Goal: Information Seeking & Learning: Learn about a topic

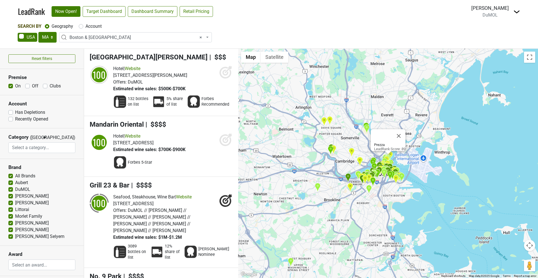
select select "MA"
select select "1123"
select select
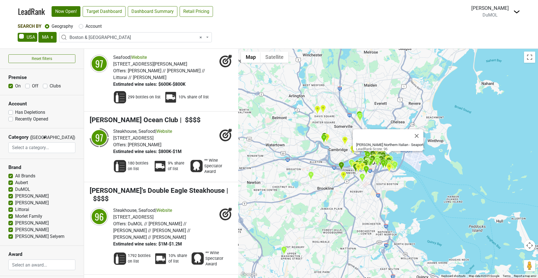
scroll to position [1312, 0]
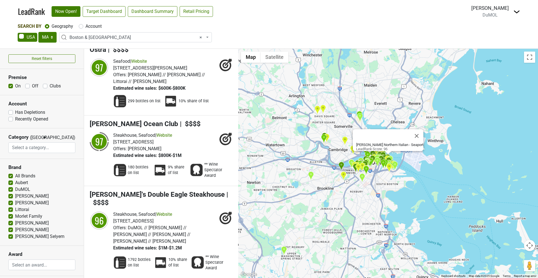
click at [32, 85] on label "Off" at bounding box center [35, 86] width 6 height 7
click at [27, 85] on input "Off" at bounding box center [27, 86] width 4 height 6
checkbox input "true"
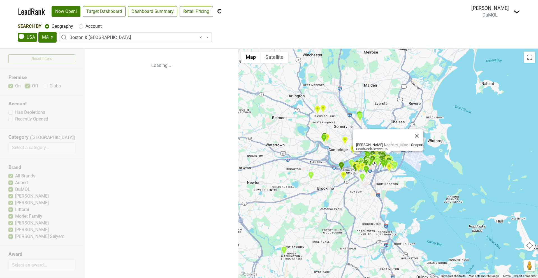
scroll to position [0, 0]
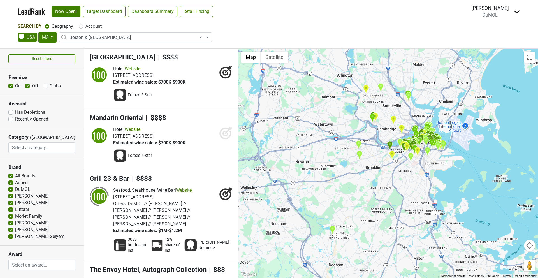
click at [15, 86] on label "On" at bounding box center [18, 86] width 6 height 7
click at [11, 86] on input "On" at bounding box center [10, 86] width 4 height 6
checkbox input "false"
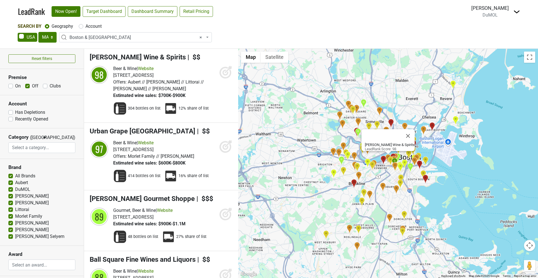
click at [222, 73] on icon at bounding box center [225, 73] width 6 height 6
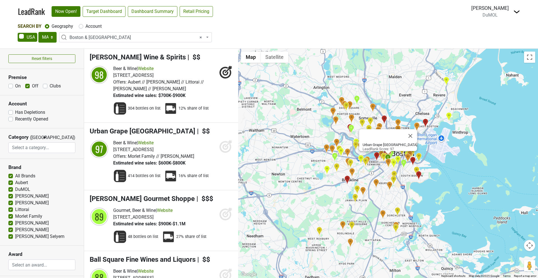
click at [224, 149] on icon at bounding box center [225, 147] width 6 height 6
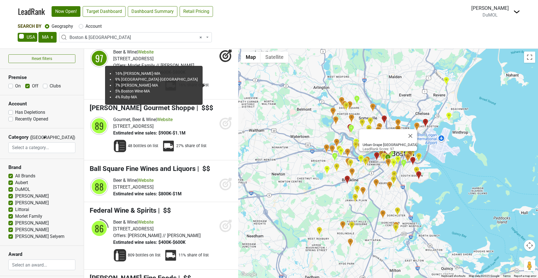
scroll to position [90, 0]
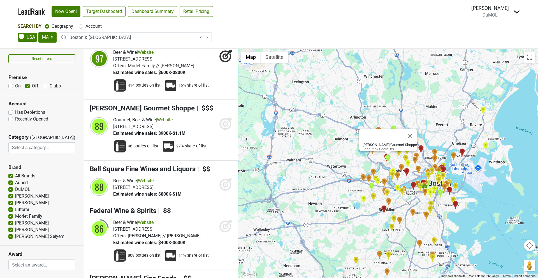
click at [225, 126] on icon at bounding box center [225, 124] width 6 height 6
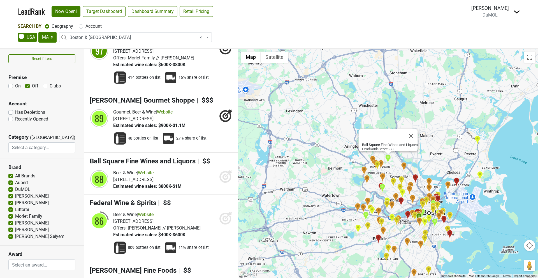
scroll to position [99, 0]
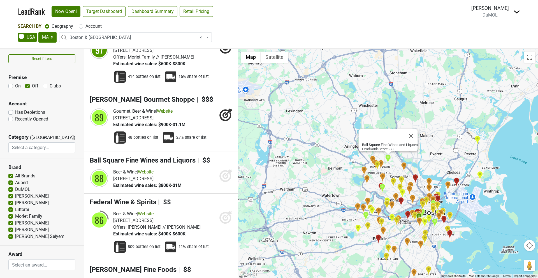
click at [225, 181] on icon at bounding box center [225, 176] width 12 height 12
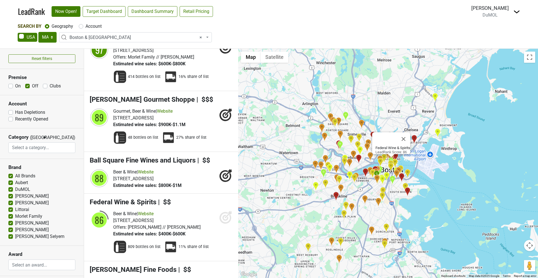
click at [227, 213] on icon at bounding box center [225, 216] width 13 height 13
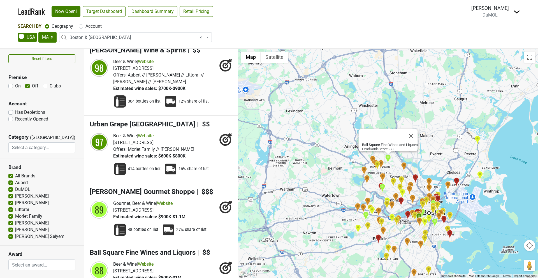
scroll to position [0, 0]
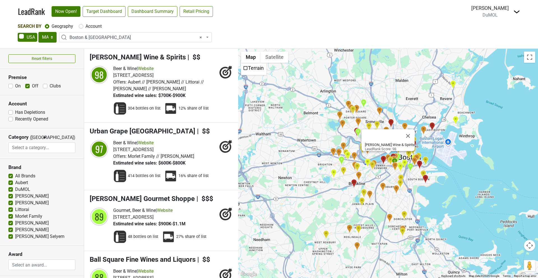
select select
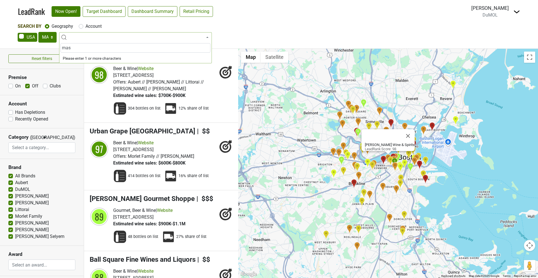
type input "mass"
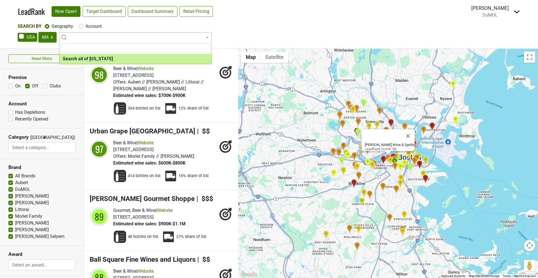
select select "ALL_MA"
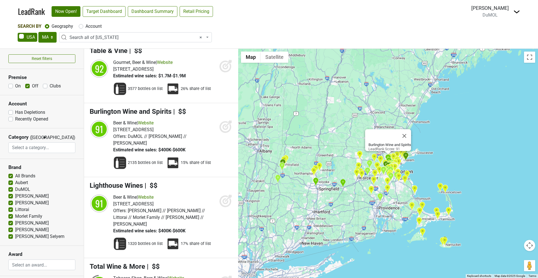
scroll to position [679, 0]
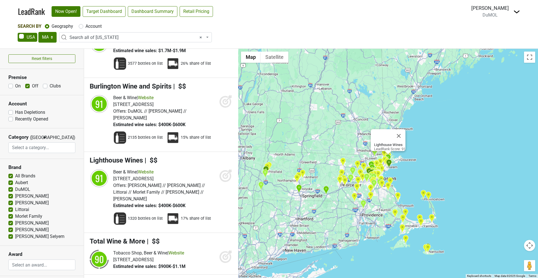
click at [225, 173] on icon at bounding box center [225, 176] width 6 height 6
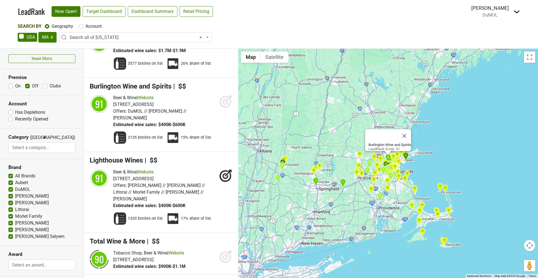
click at [223, 99] on icon at bounding box center [225, 102] width 6 height 6
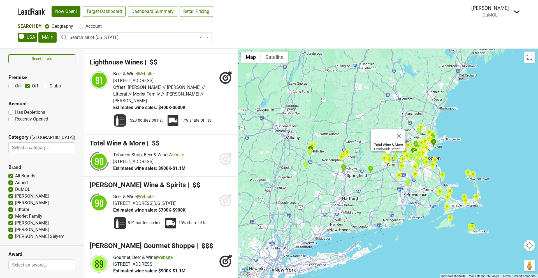
scroll to position [777, 0]
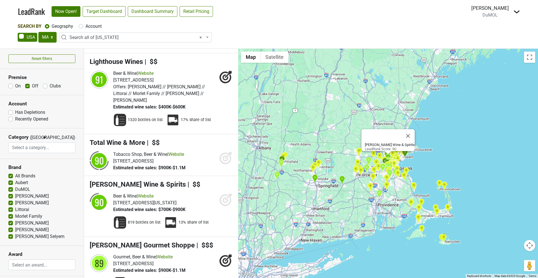
click at [224, 193] on icon at bounding box center [225, 199] width 13 height 13
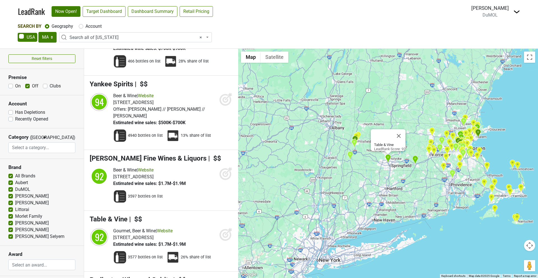
scroll to position [486, 0]
click at [226, 227] on icon at bounding box center [228, 230] width 7 height 7
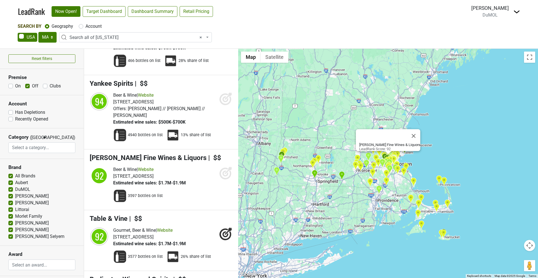
click at [227, 171] on icon at bounding box center [225, 174] width 6 height 6
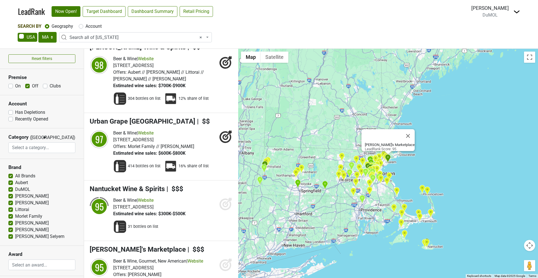
scroll to position [253, 0]
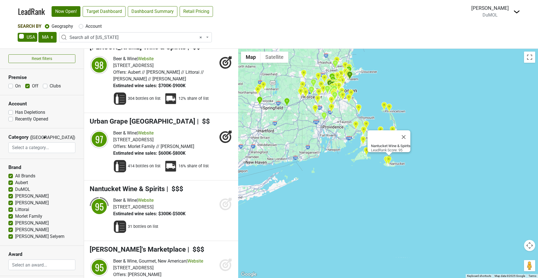
click at [224, 197] on icon at bounding box center [225, 203] width 13 height 13
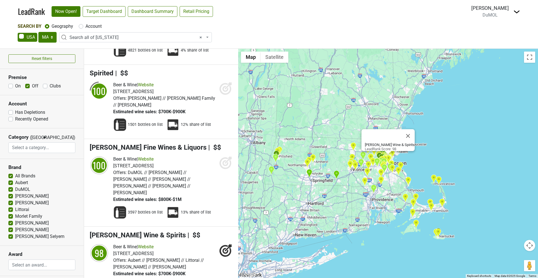
scroll to position [64, 0]
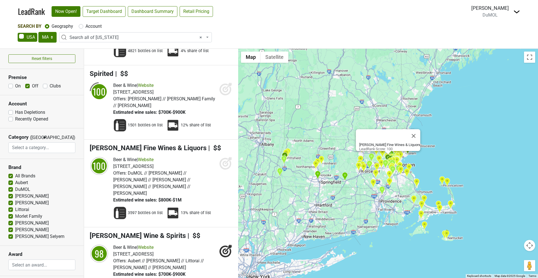
click at [223, 161] on icon at bounding box center [225, 164] width 6 height 6
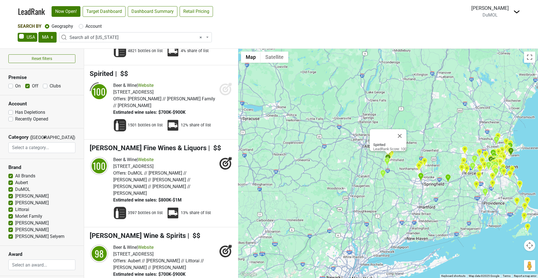
click at [229, 85] on icon at bounding box center [225, 89] width 12 height 12
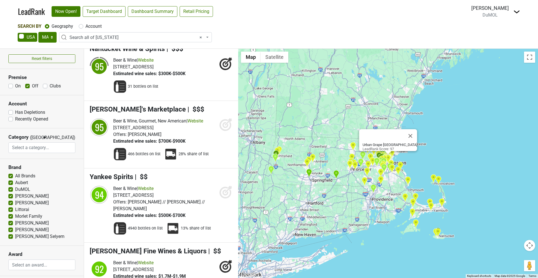
scroll to position [397, 0]
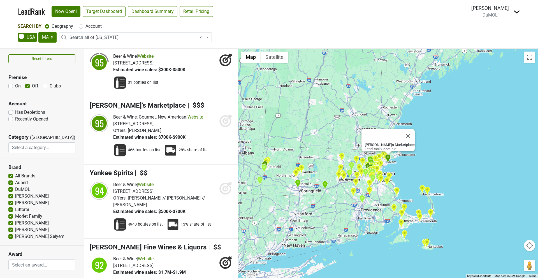
click at [228, 114] on icon at bounding box center [228, 117] width 7 height 7
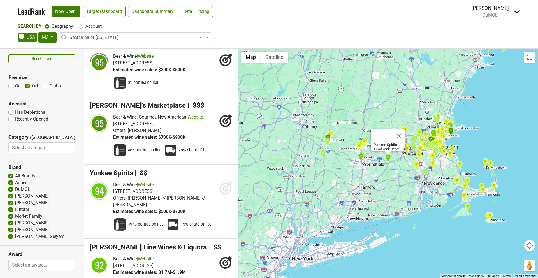
click at [227, 186] on icon at bounding box center [225, 189] width 6 height 6
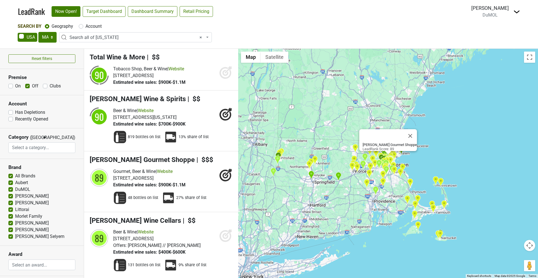
scroll to position [942, 0]
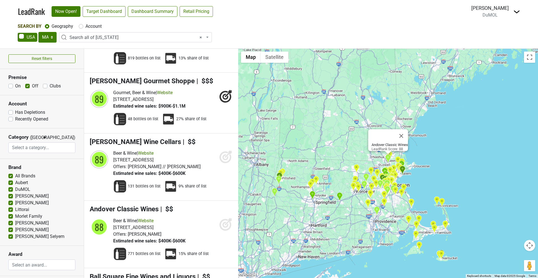
click at [221, 219] on icon at bounding box center [225, 225] width 12 height 12
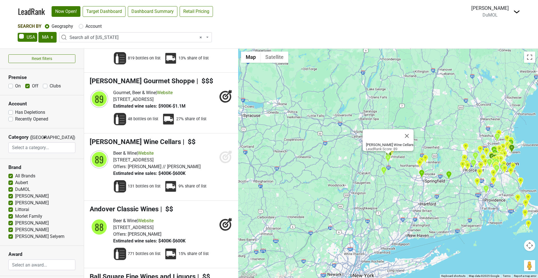
click at [225, 150] on icon at bounding box center [225, 156] width 13 height 13
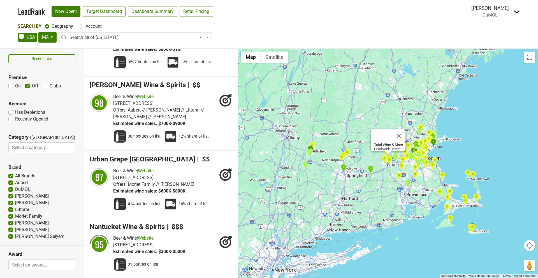
scroll to position [0, 0]
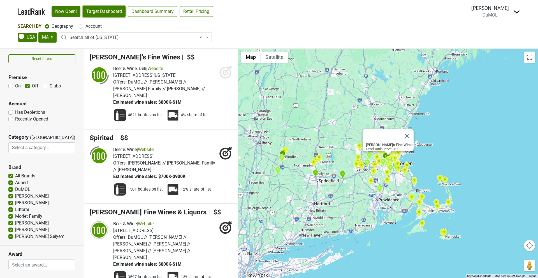
click at [108, 11] on link "Target Dashboard" at bounding box center [104, 11] width 43 height 11
click at [187, 37] on span "× Search all of Massachusetts" at bounding box center [136, 37] width 135 height 7
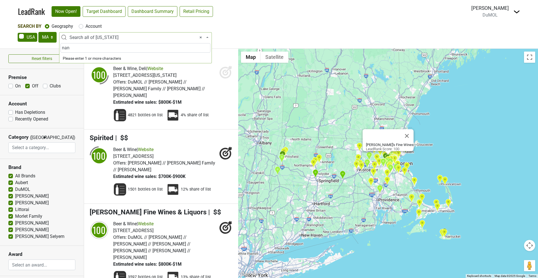
type input "nant"
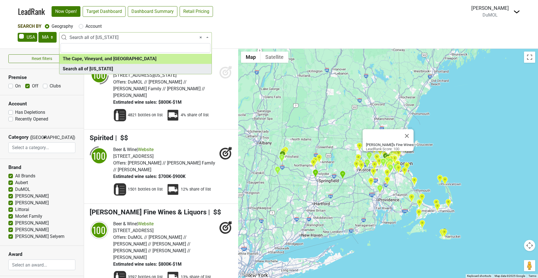
select select "1199"
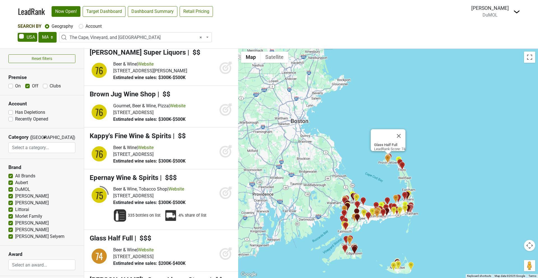
scroll to position [1257, 0]
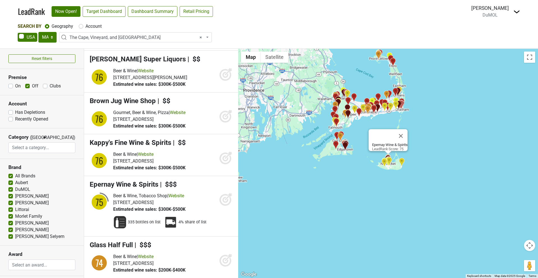
click at [224, 204] on icon at bounding box center [225, 200] width 12 height 12
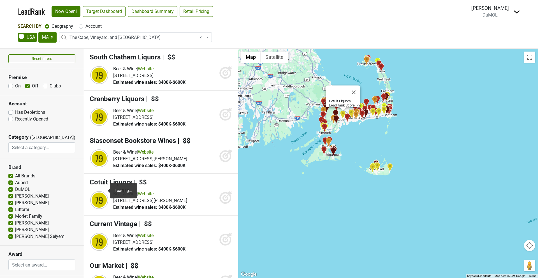
scroll to position [894, 0]
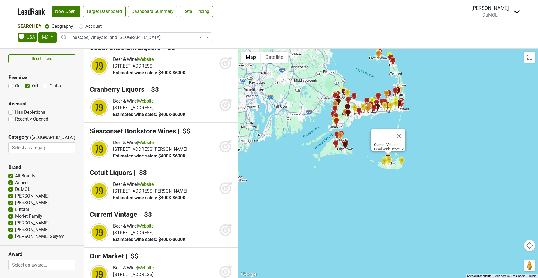
click at [226, 229] on icon at bounding box center [228, 226] width 7 height 7
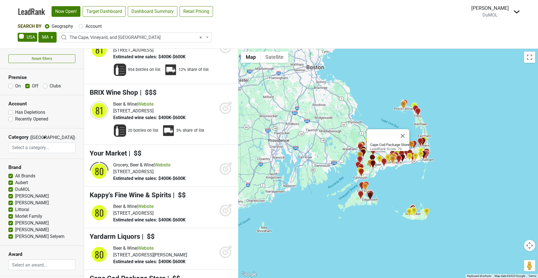
scroll to position [381, 0]
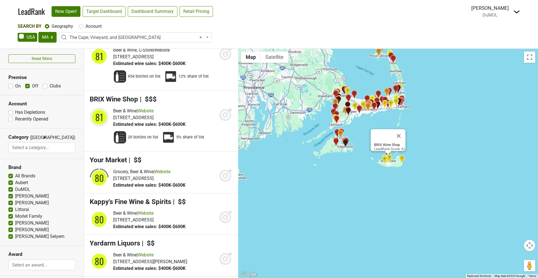
click at [229, 111] on icon at bounding box center [225, 114] width 13 height 13
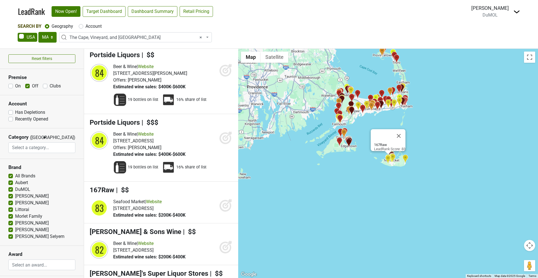
scroll to position [52, 0]
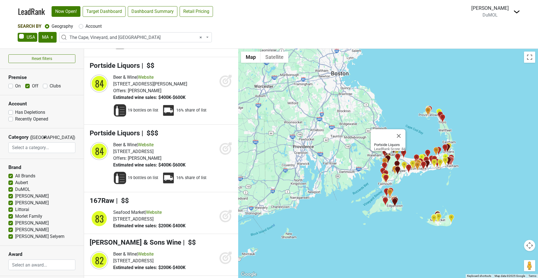
click at [221, 87] on icon at bounding box center [225, 80] width 13 height 13
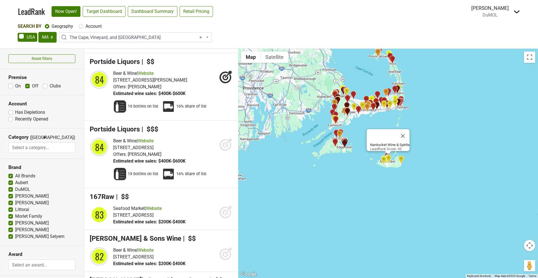
scroll to position [56, 0]
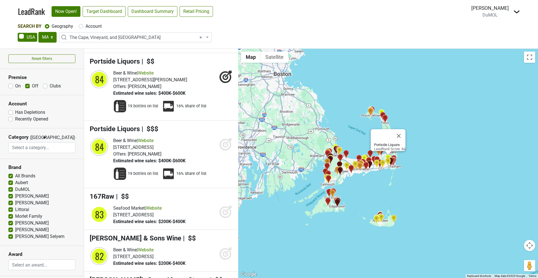
click at [225, 141] on icon at bounding box center [225, 143] width 13 height 13
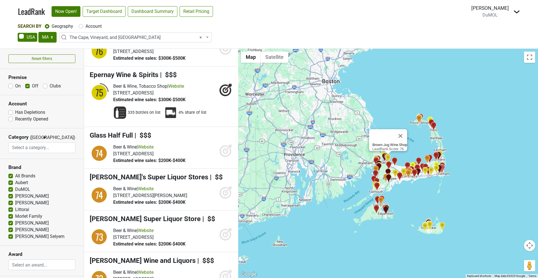
scroll to position [1451, 0]
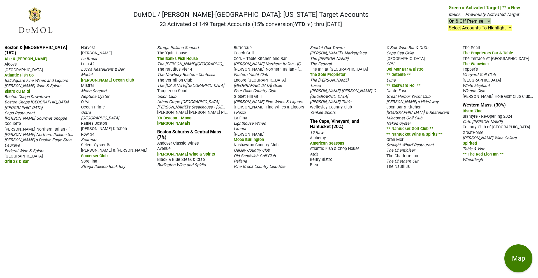
click at [463, 22] on select "On & Off Premise On Premise Off Premise Country Clubs Only" at bounding box center [469, 21] width 43 height 6
select select "off"
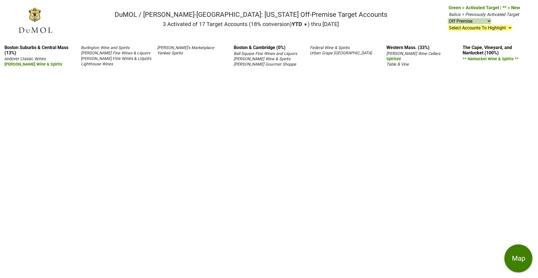
select select "off"
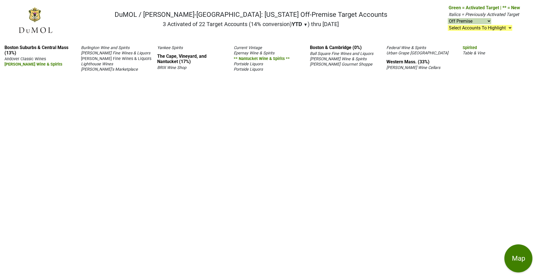
select select "off"
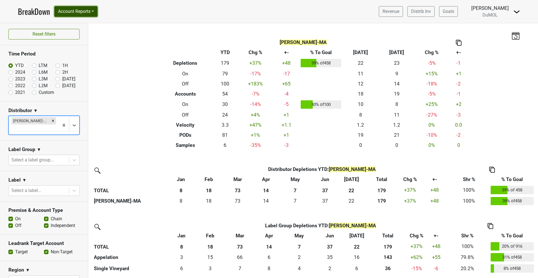
click at [74, 10] on button "Account Reports" at bounding box center [75, 11] width 43 height 11
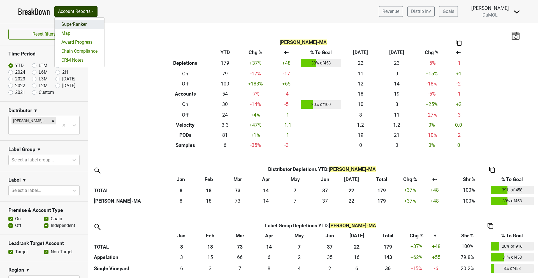
click at [71, 24] on link "SuperRanker" at bounding box center [80, 24] width 50 height 9
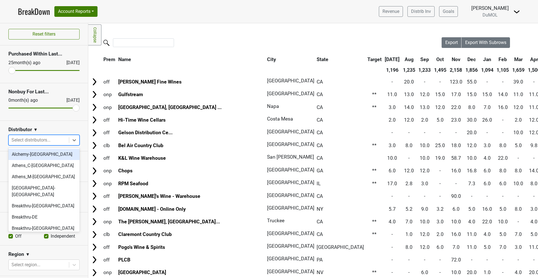
click at [73, 144] on div at bounding box center [74, 140] width 10 height 10
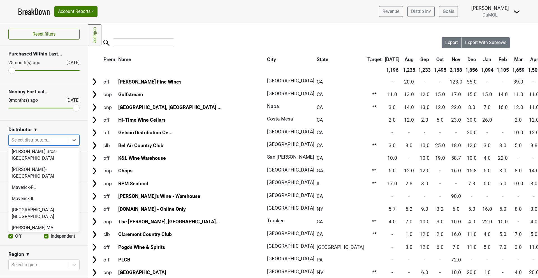
scroll to position [294, 0]
click at [16, 220] on div "[PERSON_NAME]-MA" at bounding box center [43, 225] width 71 height 11
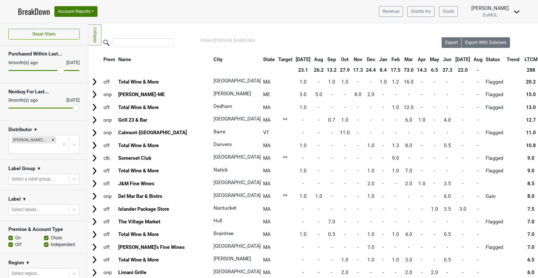
drag, startPoint x: 12, startPoint y: 70, endPoint x: 62, endPoint y: 69, distance: 49.9
type input "6"
click at [62, 70] on input "range" at bounding box center [43, 70] width 71 height 1
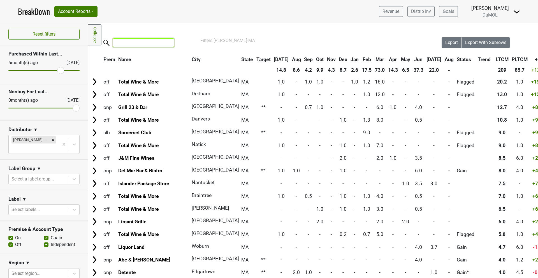
click at [135, 45] on input "search" at bounding box center [143, 42] width 61 height 9
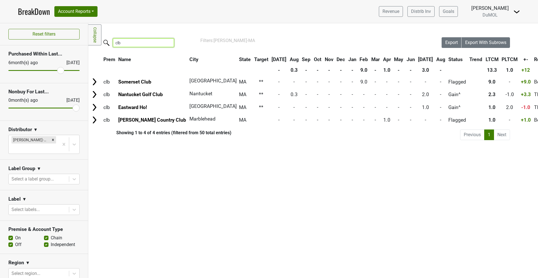
type input "clb"
click at [44, 13] on link "BreakDown" at bounding box center [34, 12] width 32 height 12
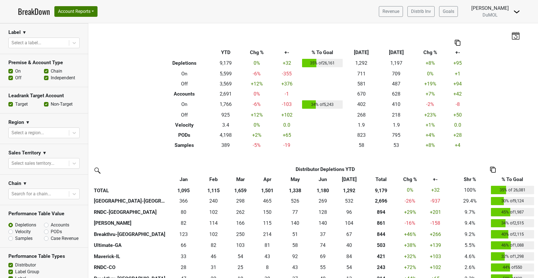
scroll to position [147, 0]
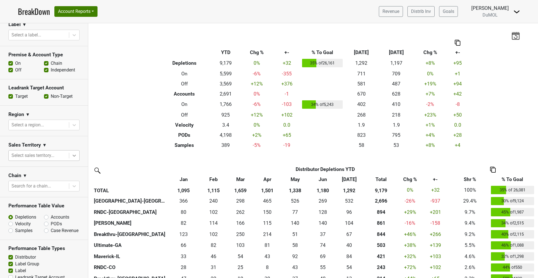
click at [75, 156] on icon at bounding box center [74, 156] width 6 height 6
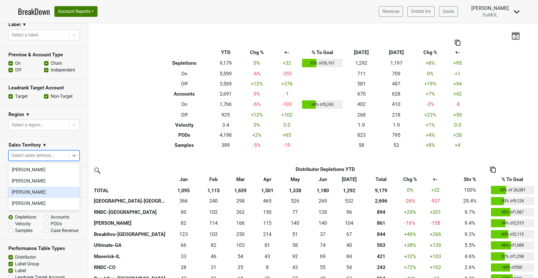
click at [39, 194] on div "[PERSON_NAME]" at bounding box center [43, 192] width 71 height 11
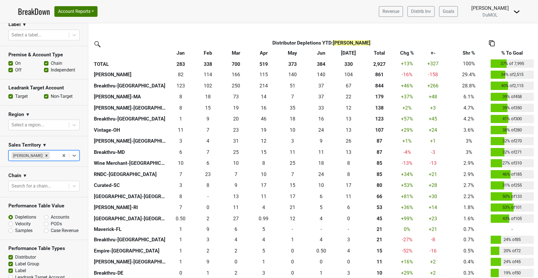
scroll to position [127, 0]
